Goal: Navigation & Orientation: Go to known website

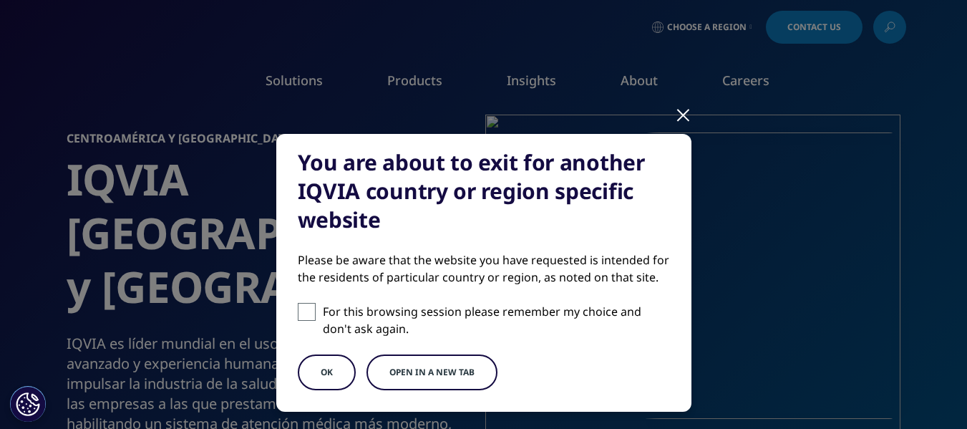
click at [307, 303] on input "For this browsing session please remember my choice and don't ask again." at bounding box center [307, 312] width 18 height 18
checkbox input "true"
click at [338, 374] on button "OK" at bounding box center [327, 372] width 58 height 36
